Goal: Task Accomplishment & Management: Manage account settings

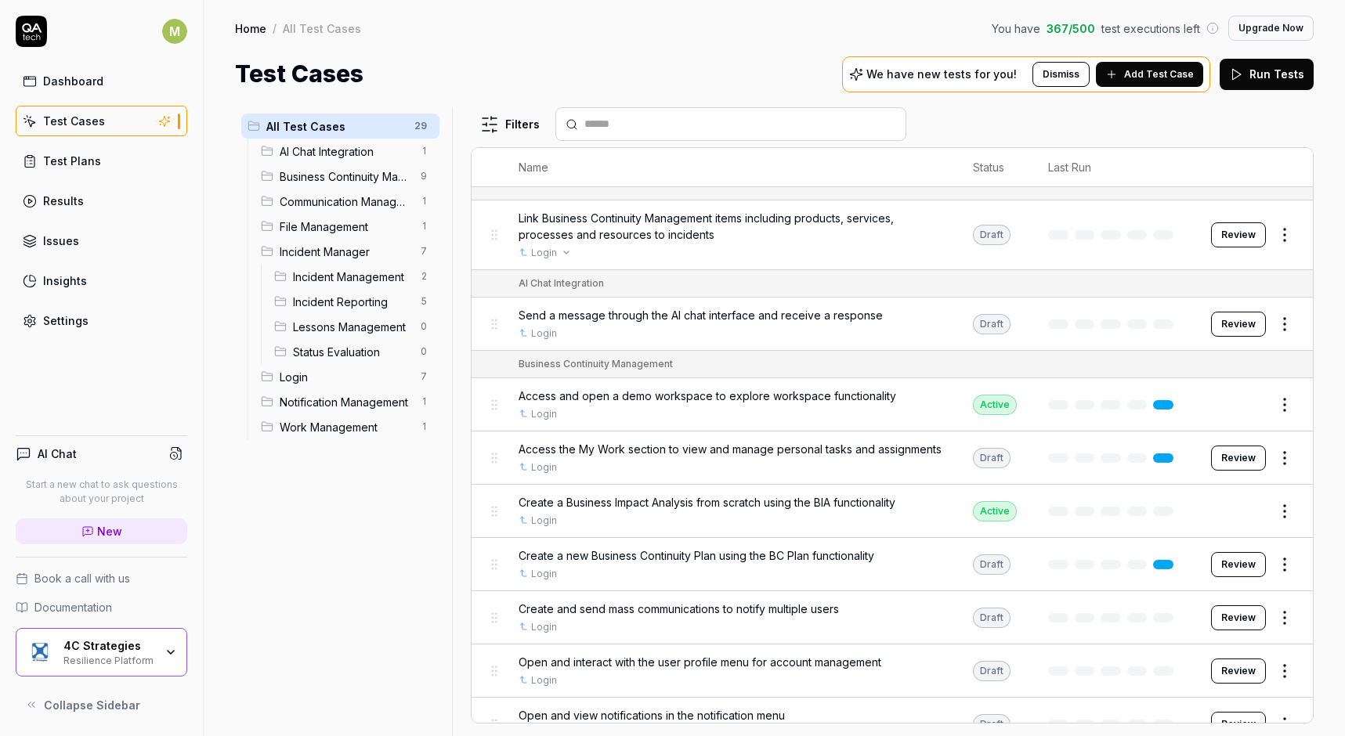
click at [624, 246] on div "Login" at bounding box center [730, 253] width 423 height 14
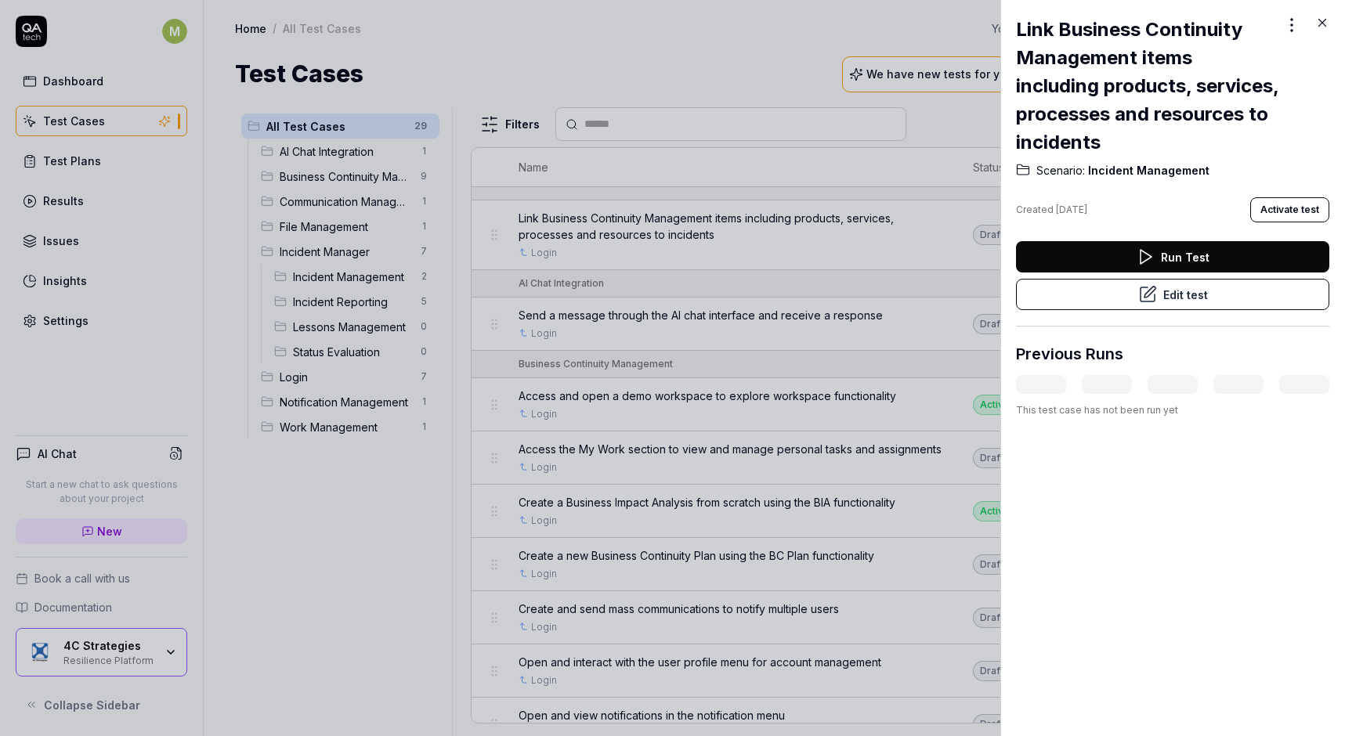
click at [1203, 288] on button "Edit test" at bounding box center [1172, 294] width 313 height 31
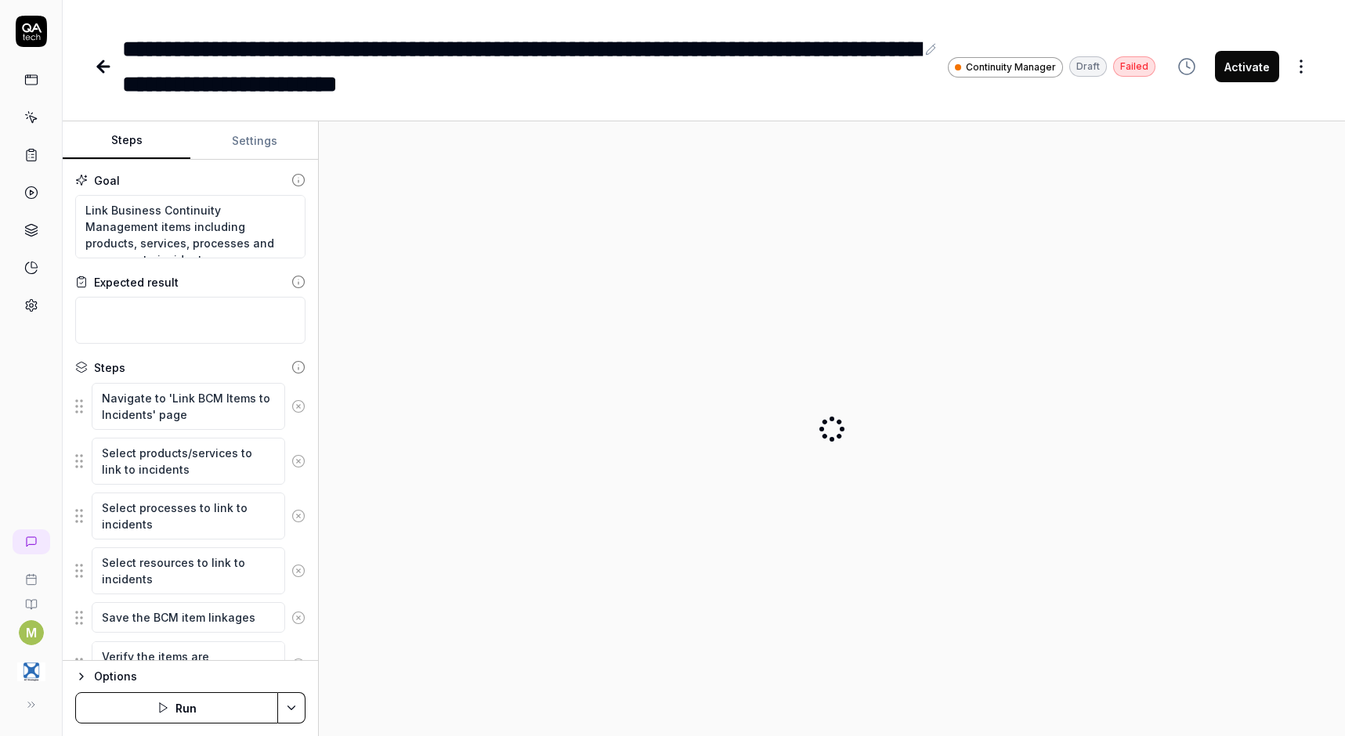
type textarea "*"
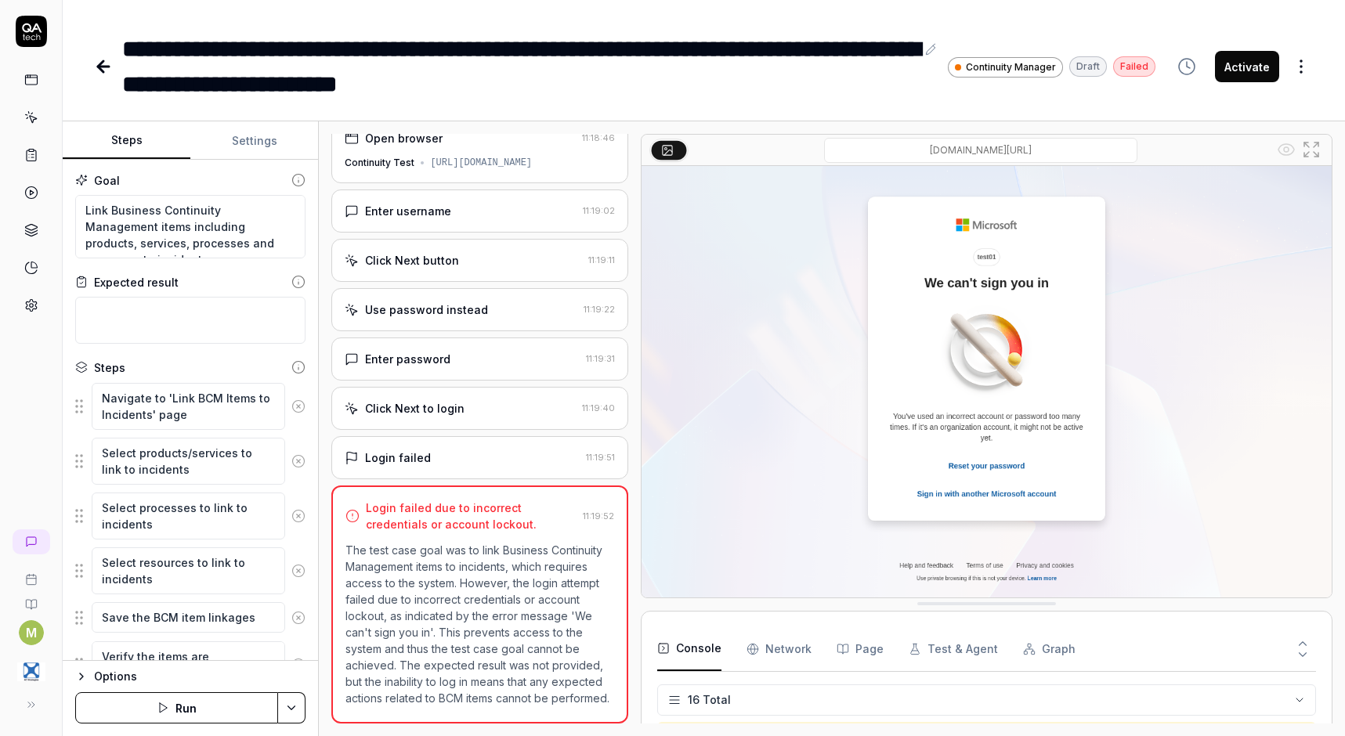
scroll to position [424, 0]
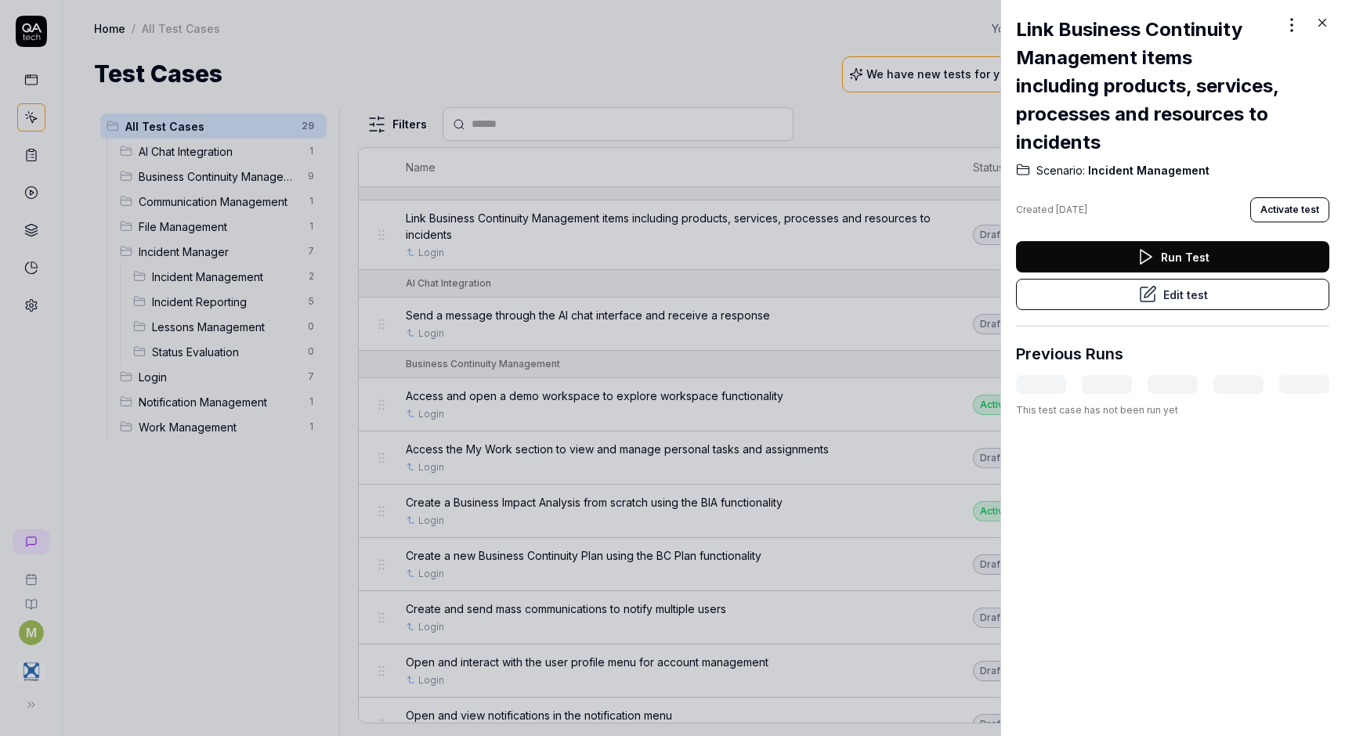
click at [606, 65] on div at bounding box center [672, 368] width 1345 height 736
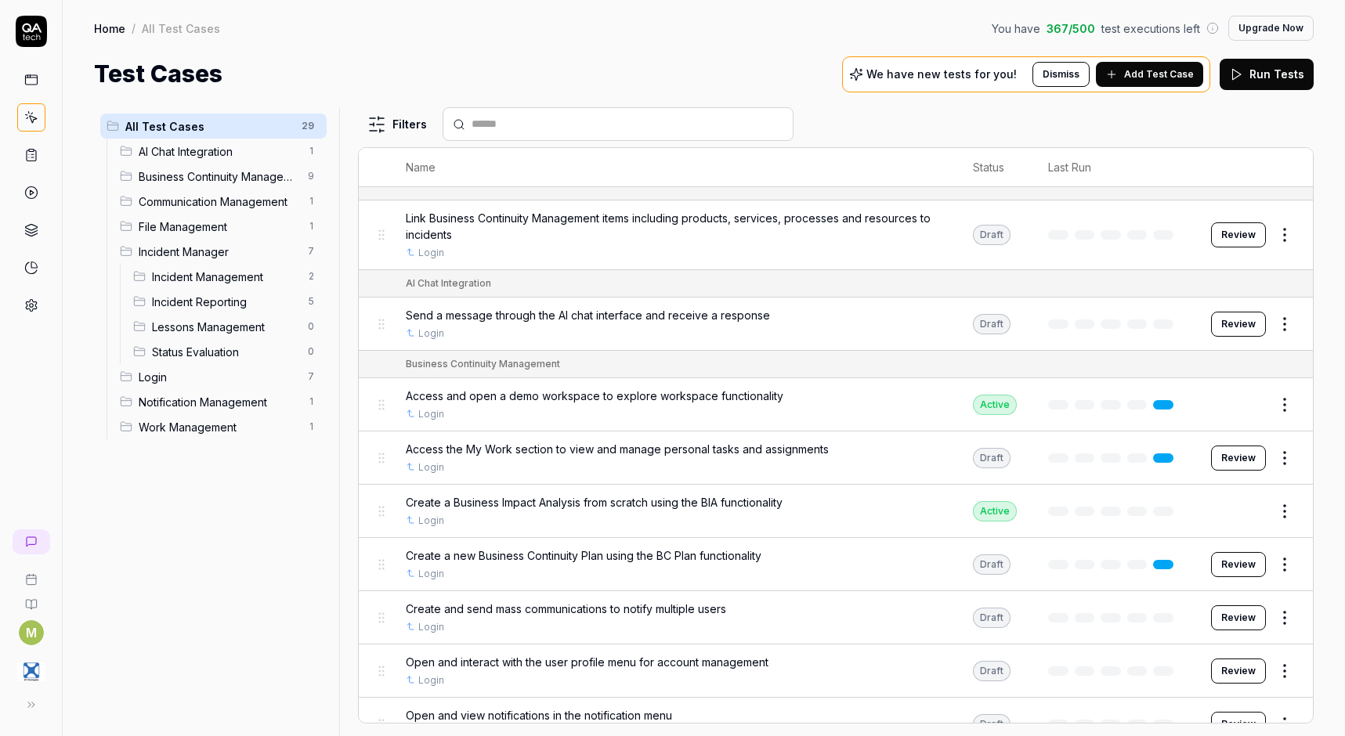
click at [27, 78] on icon at bounding box center [31, 80] width 14 height 14
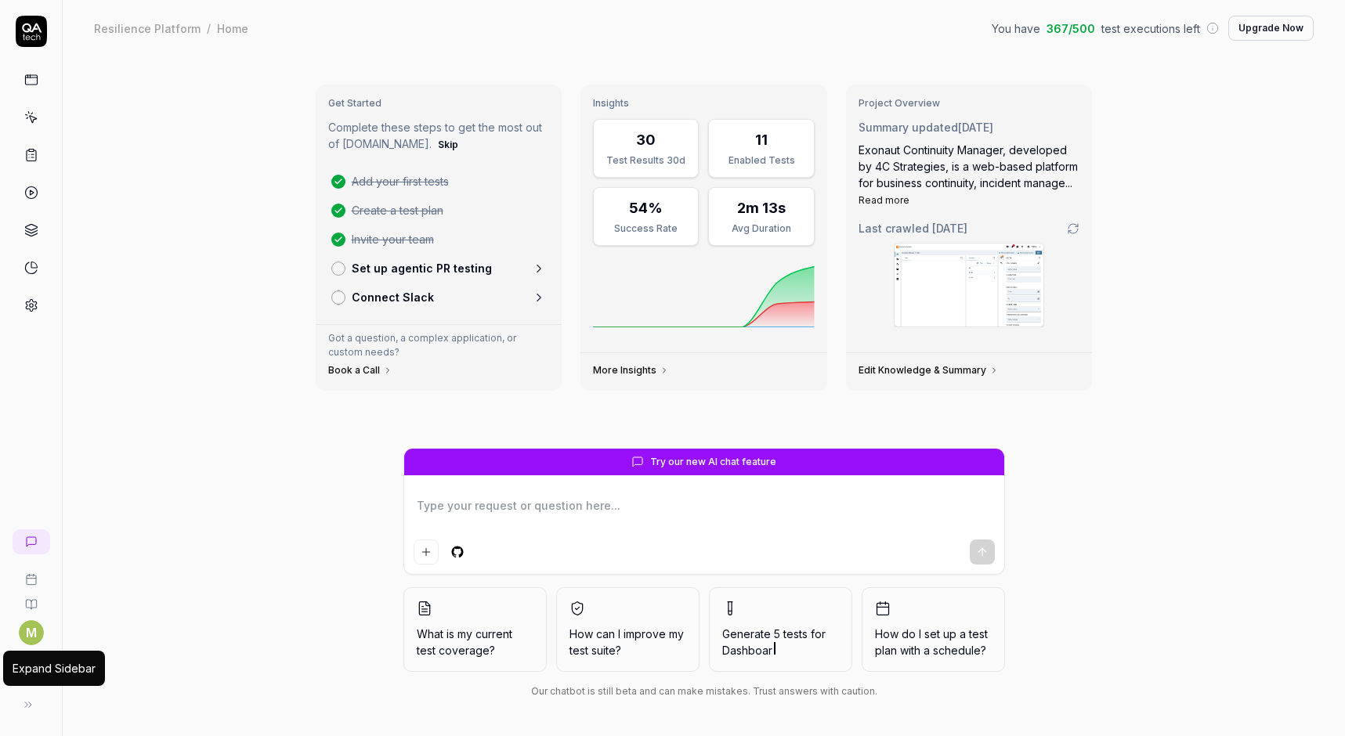
type textarea "*"
click at [37, 707] on button at bounding box center [31, 704] width 31 height 31
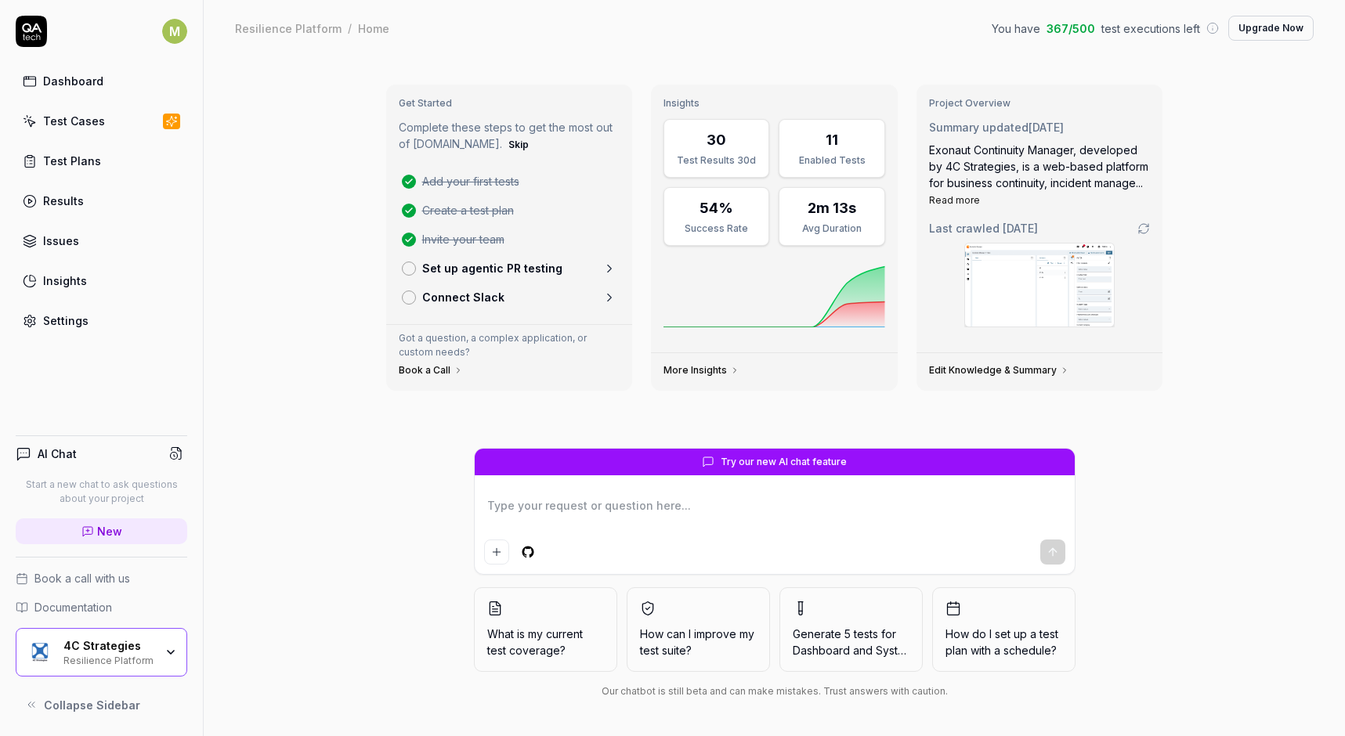
click at [68, 115] on div "Test Cases" at bounding box center [74, 121] width 62 height 16
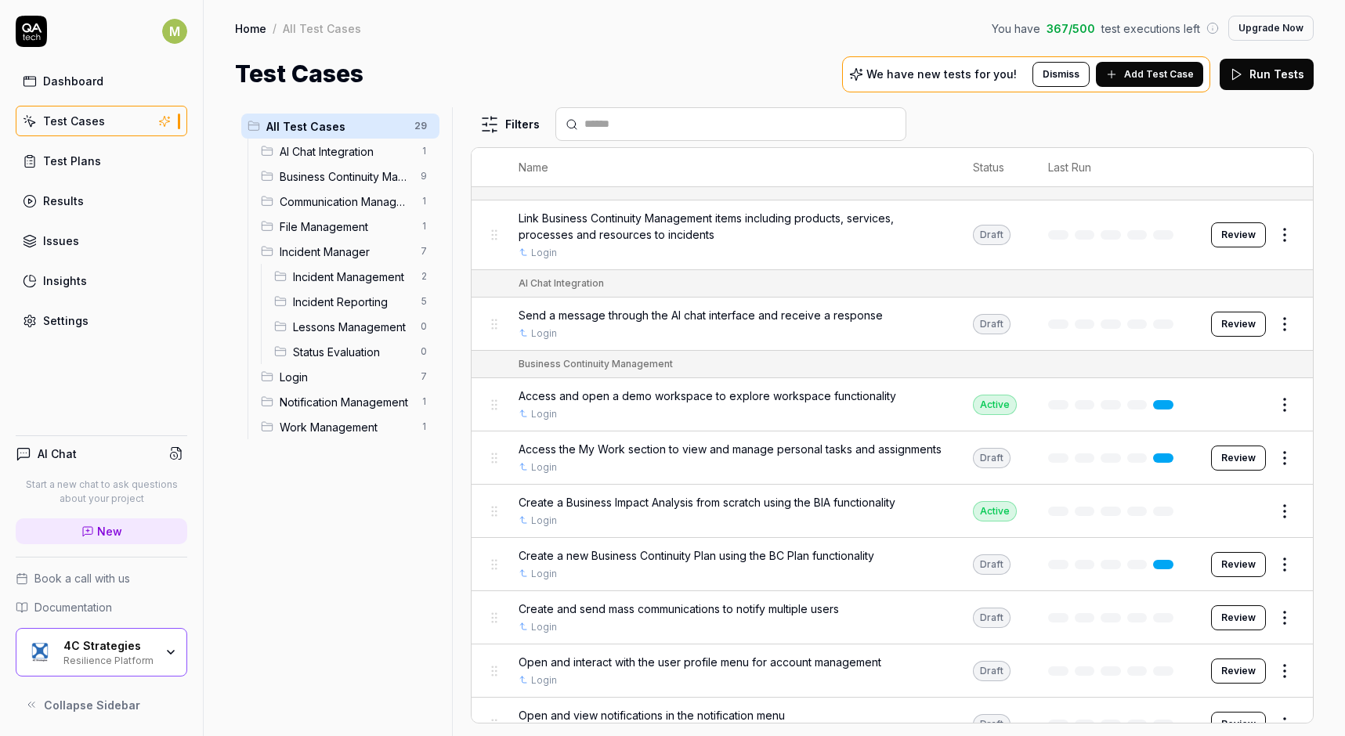
click at [1169, 72] on span "Add Test Case" at bounding box center [1159, 74] width 70 height 14
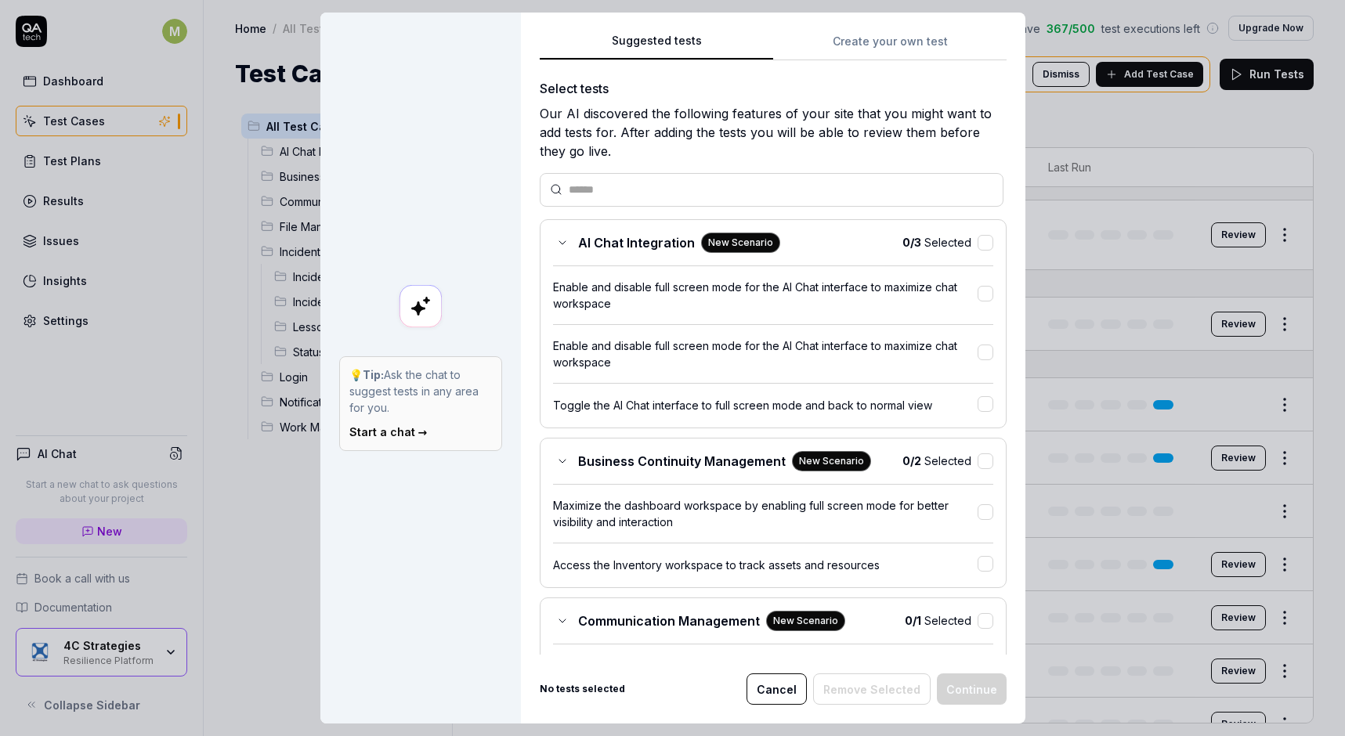
click at [899, 38] on button "Create your own test" at bounding box center [889, 46] width 233 height 28
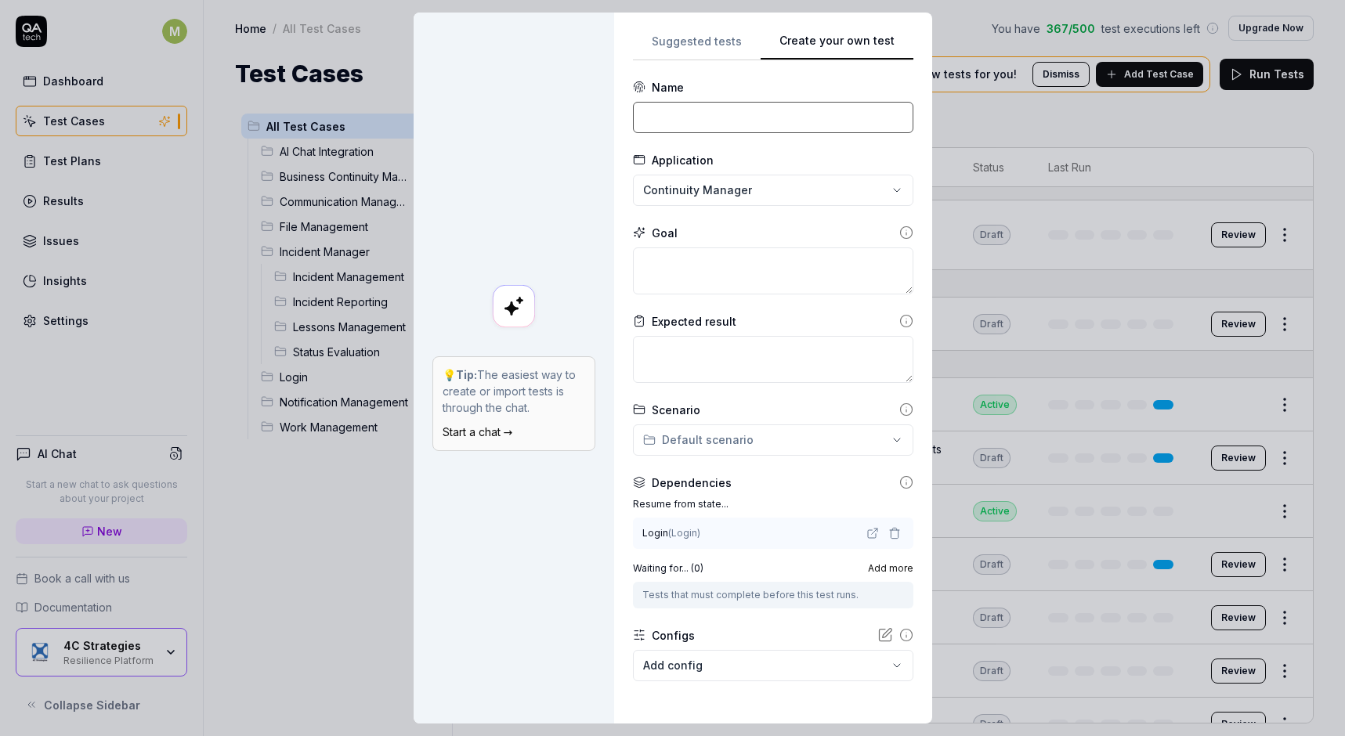
click at [747, 121] on input at bounding box center [773, 117] width 280 height 31
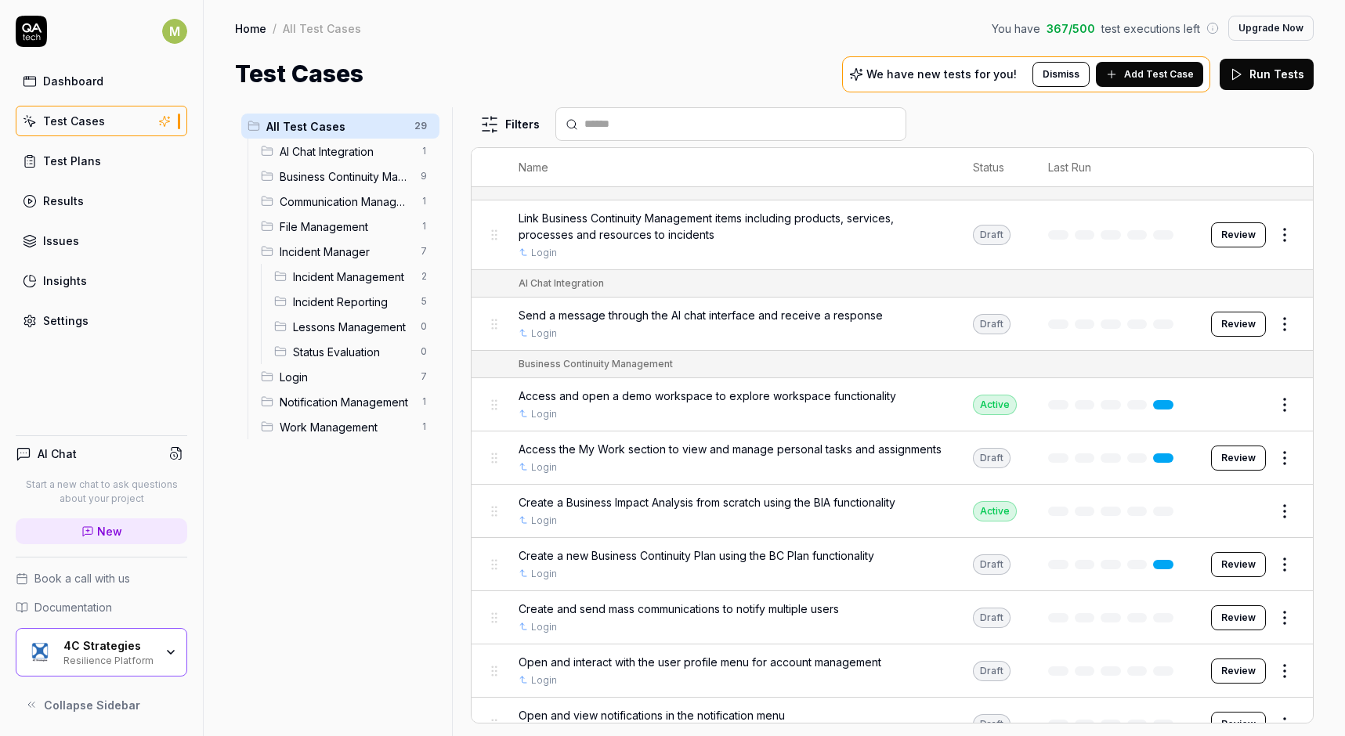
click at [73, 166] on div "Test Plans" at bounding box center [72, 161] width 58 height 16
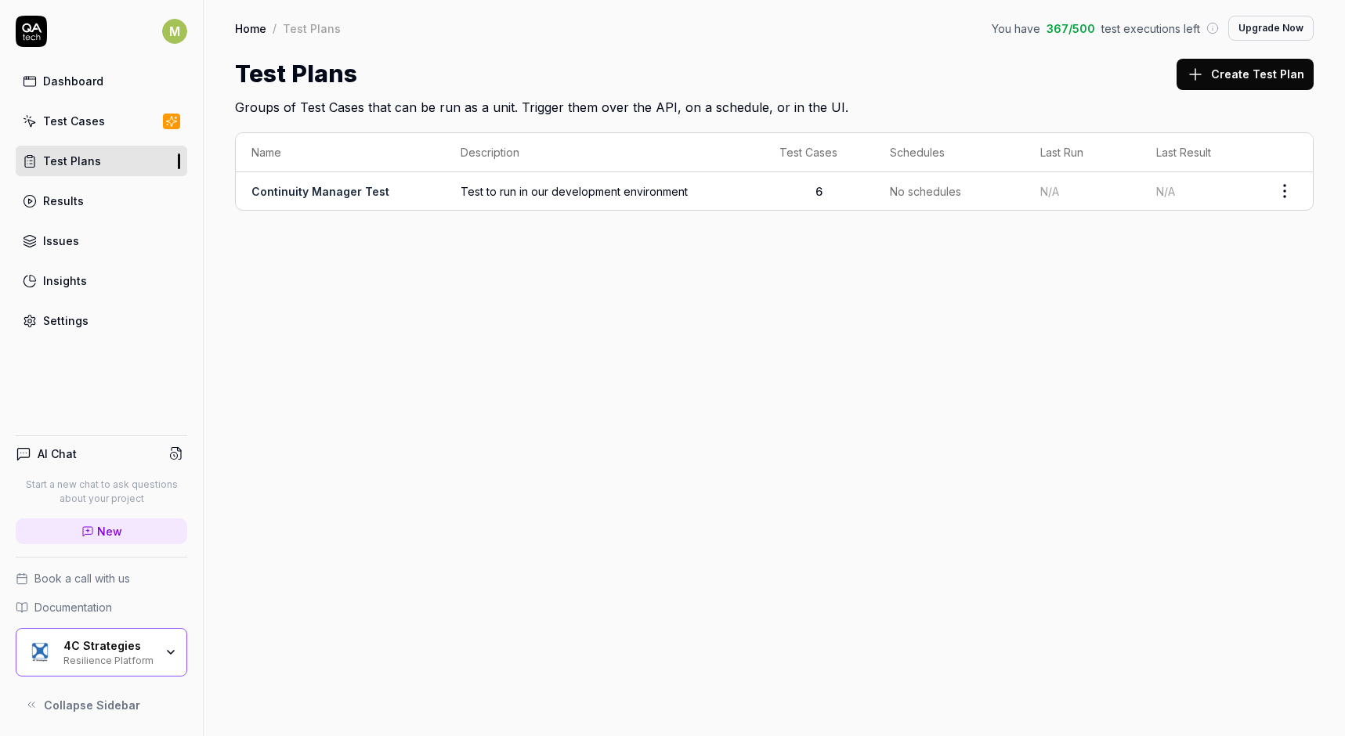
click at [341, 190] on link "Continuity Manager Test" at bounding box center [320, 191] width 138 height 13
